Goal: Find specific page/section: Find specific page/section

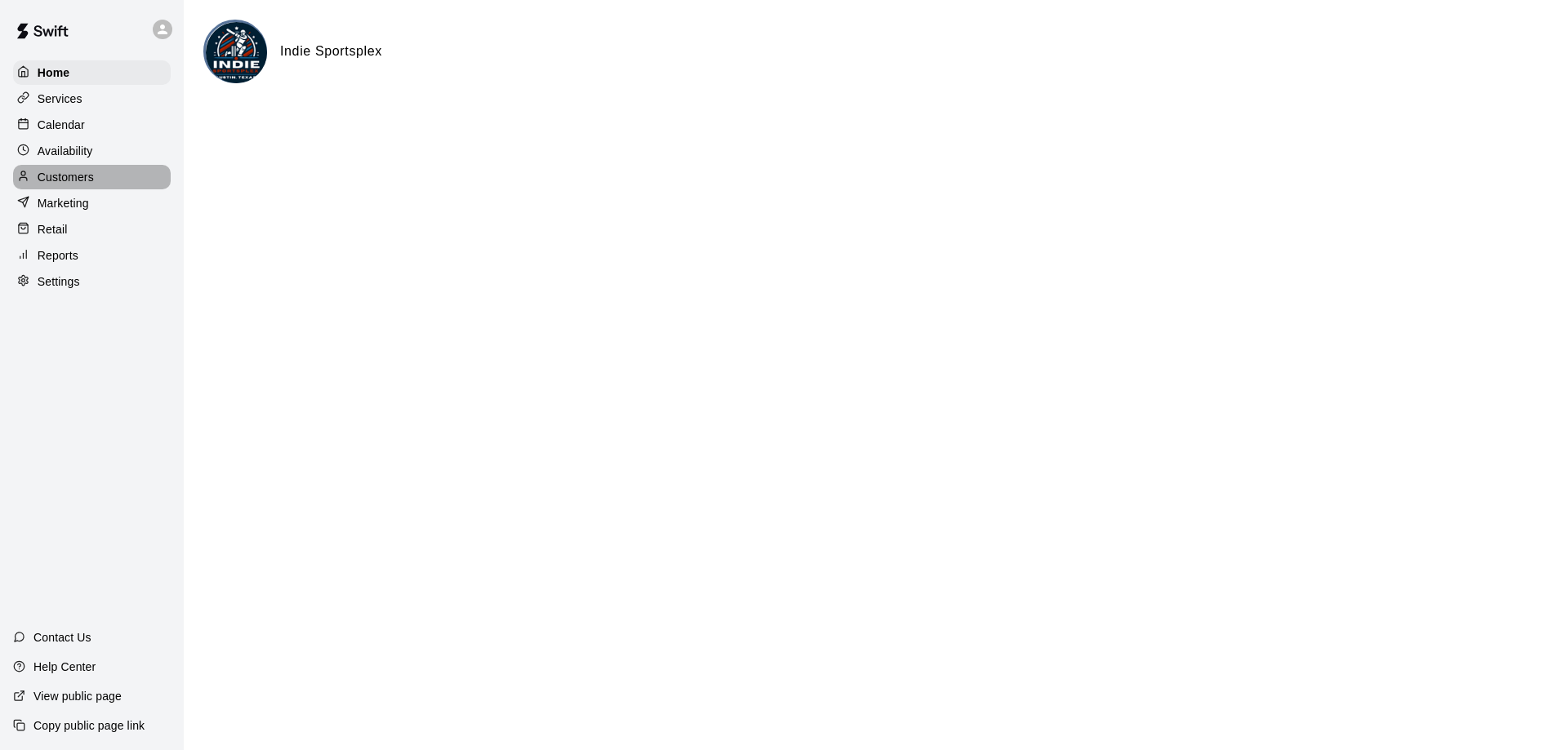
click at [81, 178] on p "Customers" at bounding box center [65, 176] width 57 height 16
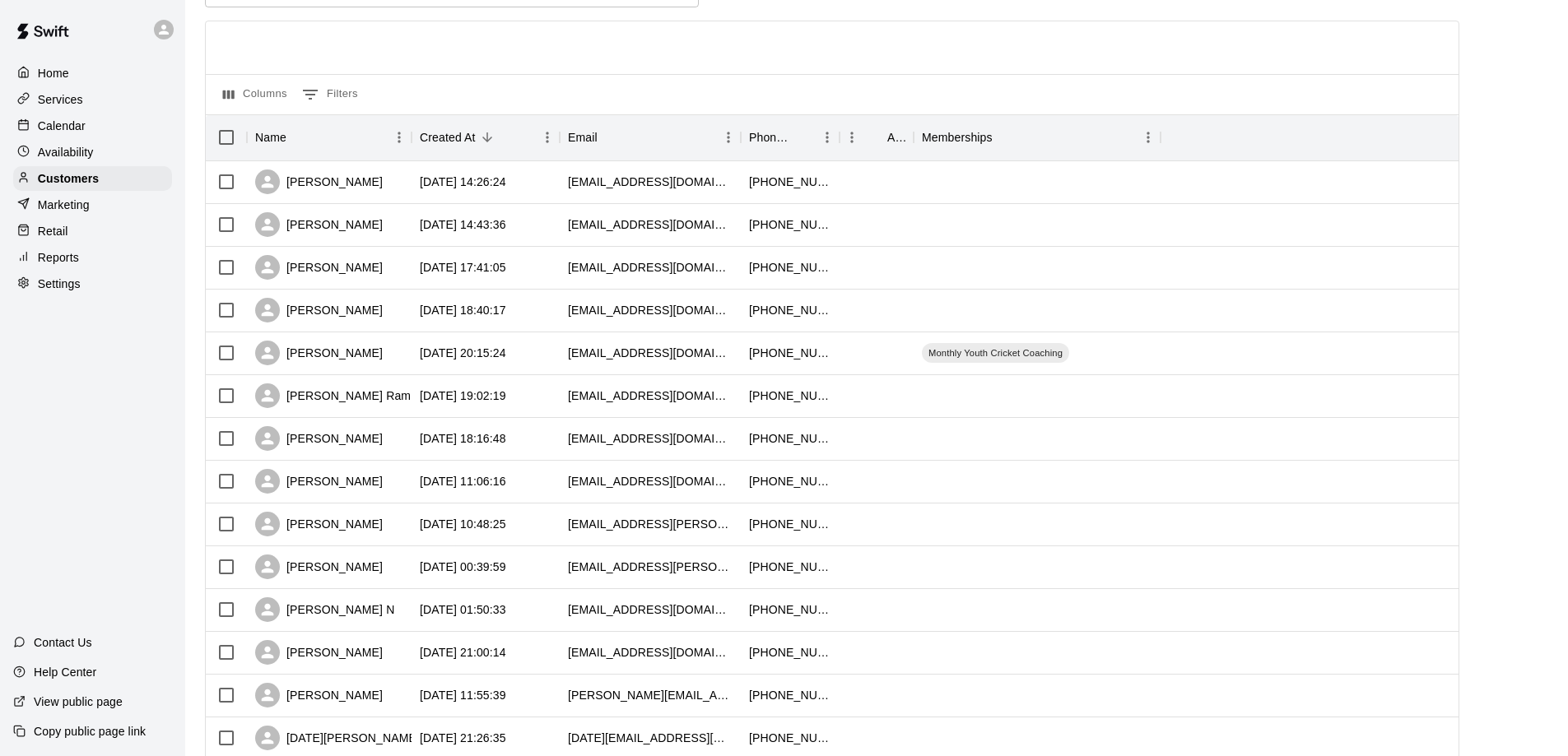
scroll to position [82, 0]
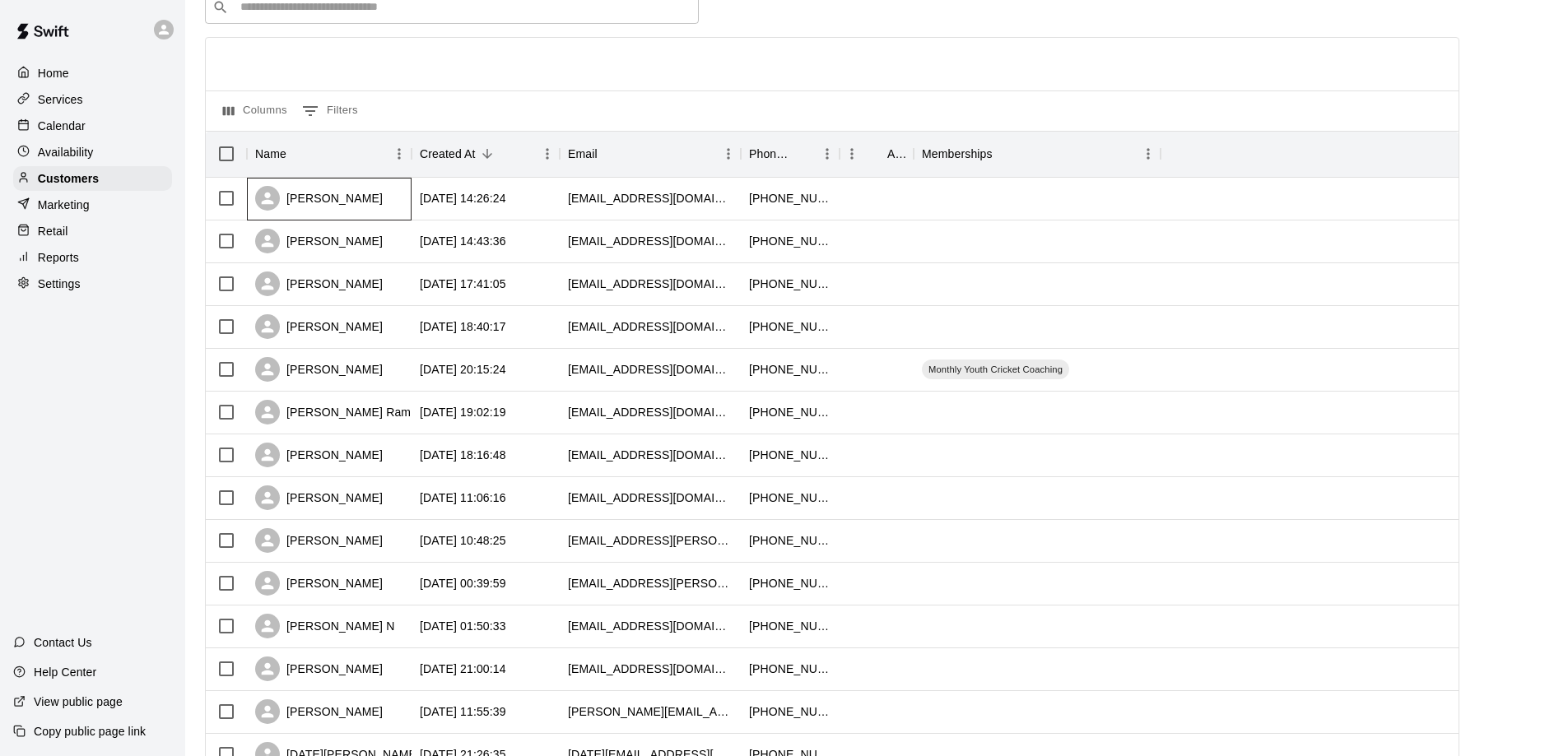
click at [333, 196] on div "[PERSON_NAME]" at bounding box center [319, 199] width 127 height 25
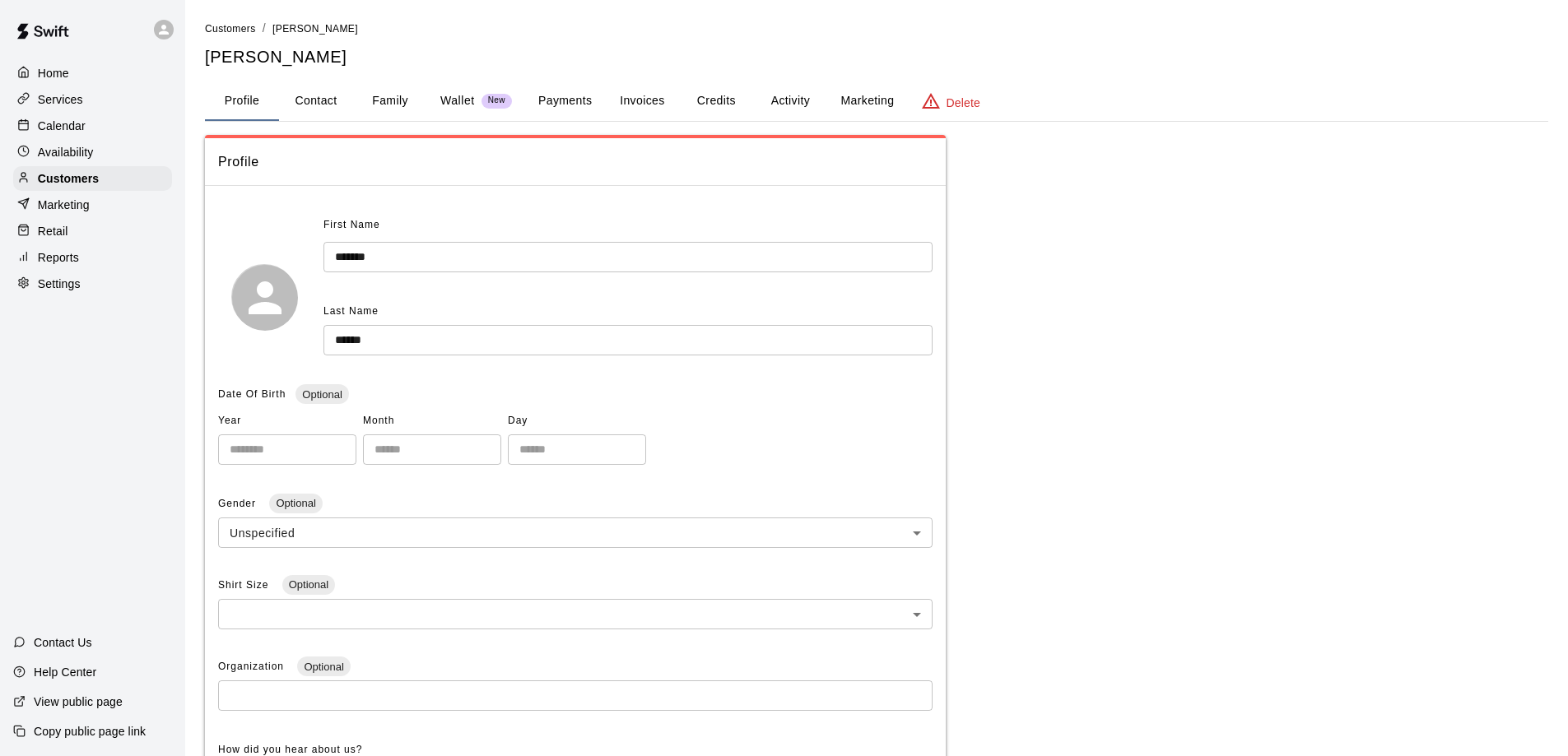
click at [721, 103] on button "Credits" at bounding box center [715, 100] width 74 height 40
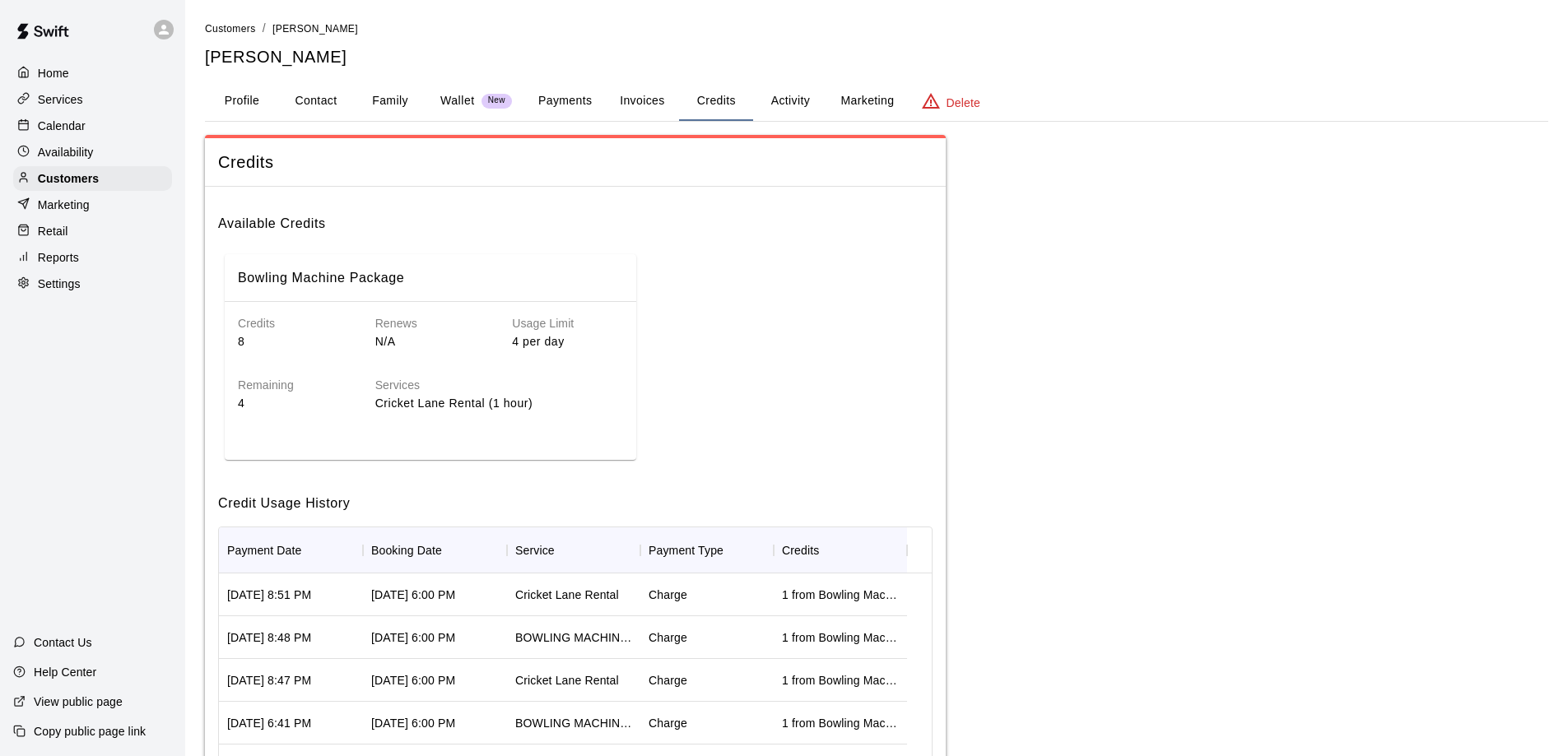
click at [238, 402] on p "4" at bounding box center [293, 404] width 111 height 17
click at [255, 346] on p "8" at bounding box center [293, 342] width 111 height 17
click at [257, 346] on p "8" at bounding box center [293, 342] width 111 height 17
click at [482, 391] on h6 "Services" at bounding box center [499, 385] width 248 height 18
click at [67, 103] on p "Services" at bounding box center [60, 99] width 45 height 16
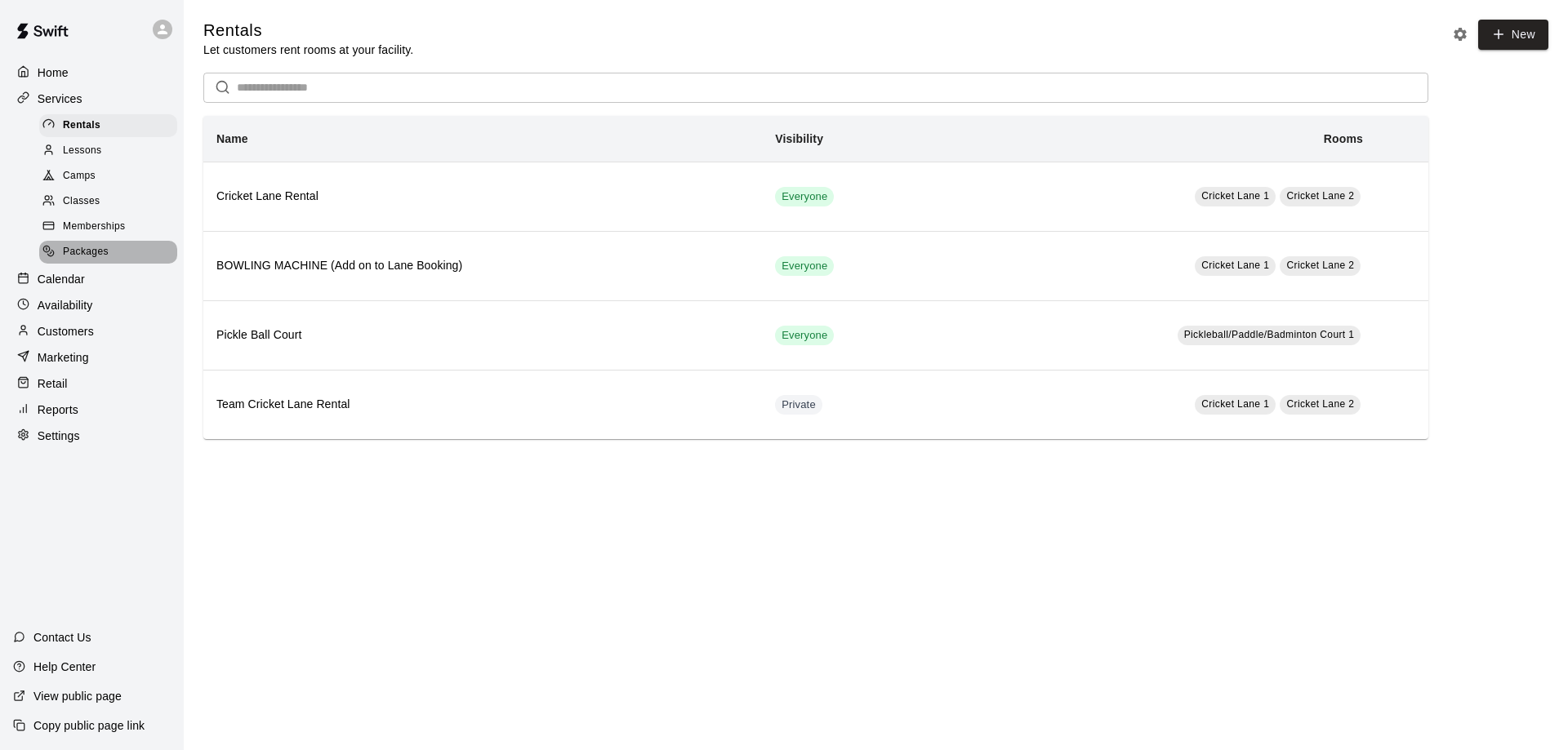
click at [93, 253] on span "Packages" at bounding box center [86, 252] width 46 height 16
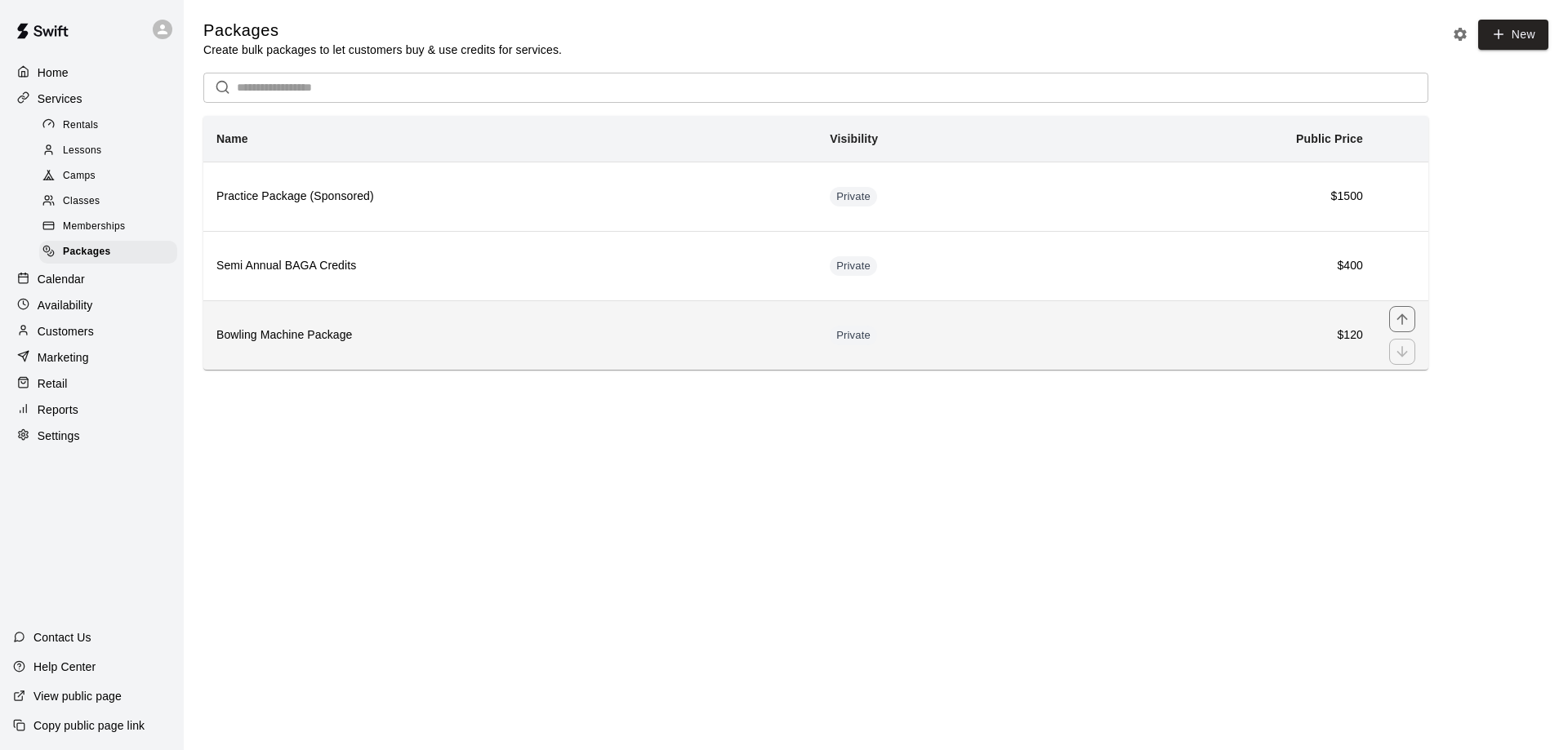
click at [306, 350] on th "Bowling Machine Package" at bounding box center [510, 335] width 613 height 69
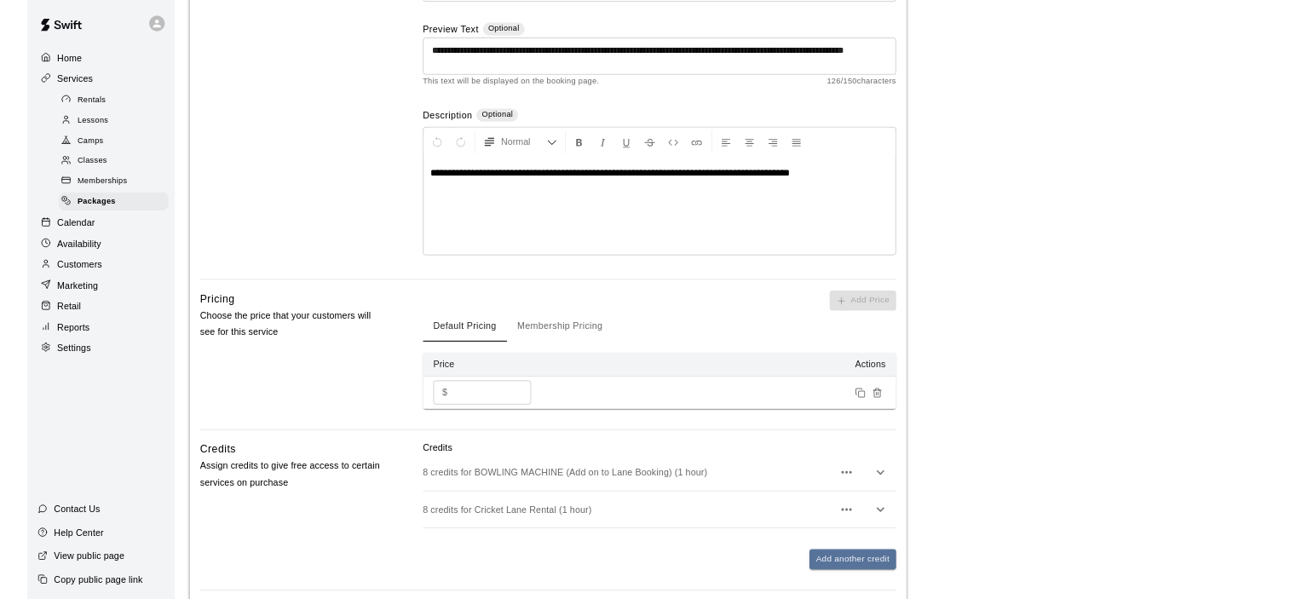
scroll to position [341, 0]
